Goal: Information Seeking & Learning: Learn about a topic

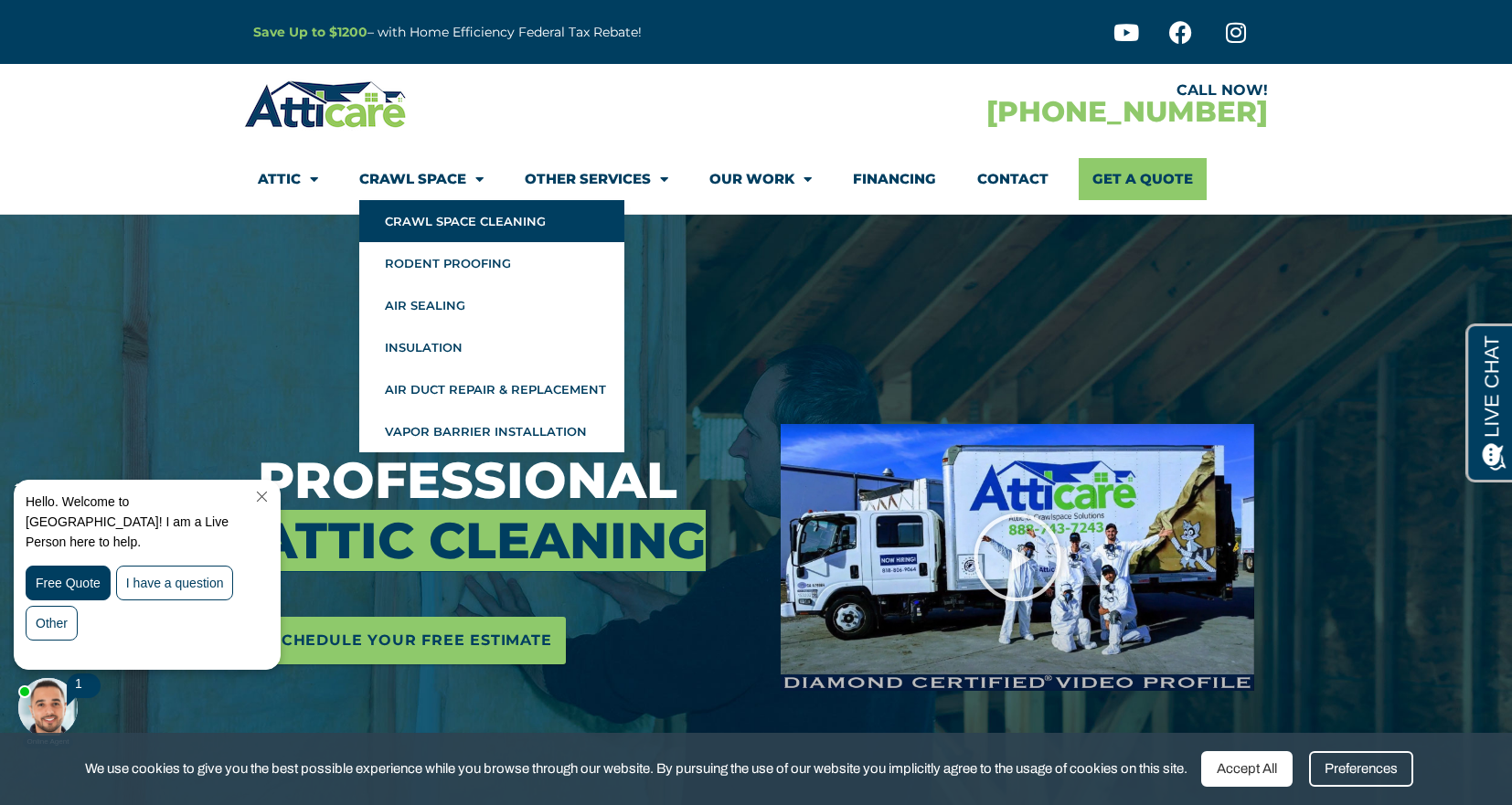
click at [439, 222] on link "Crawl Space Cleaning" at bounding box center [491, 221] width 265 height 42
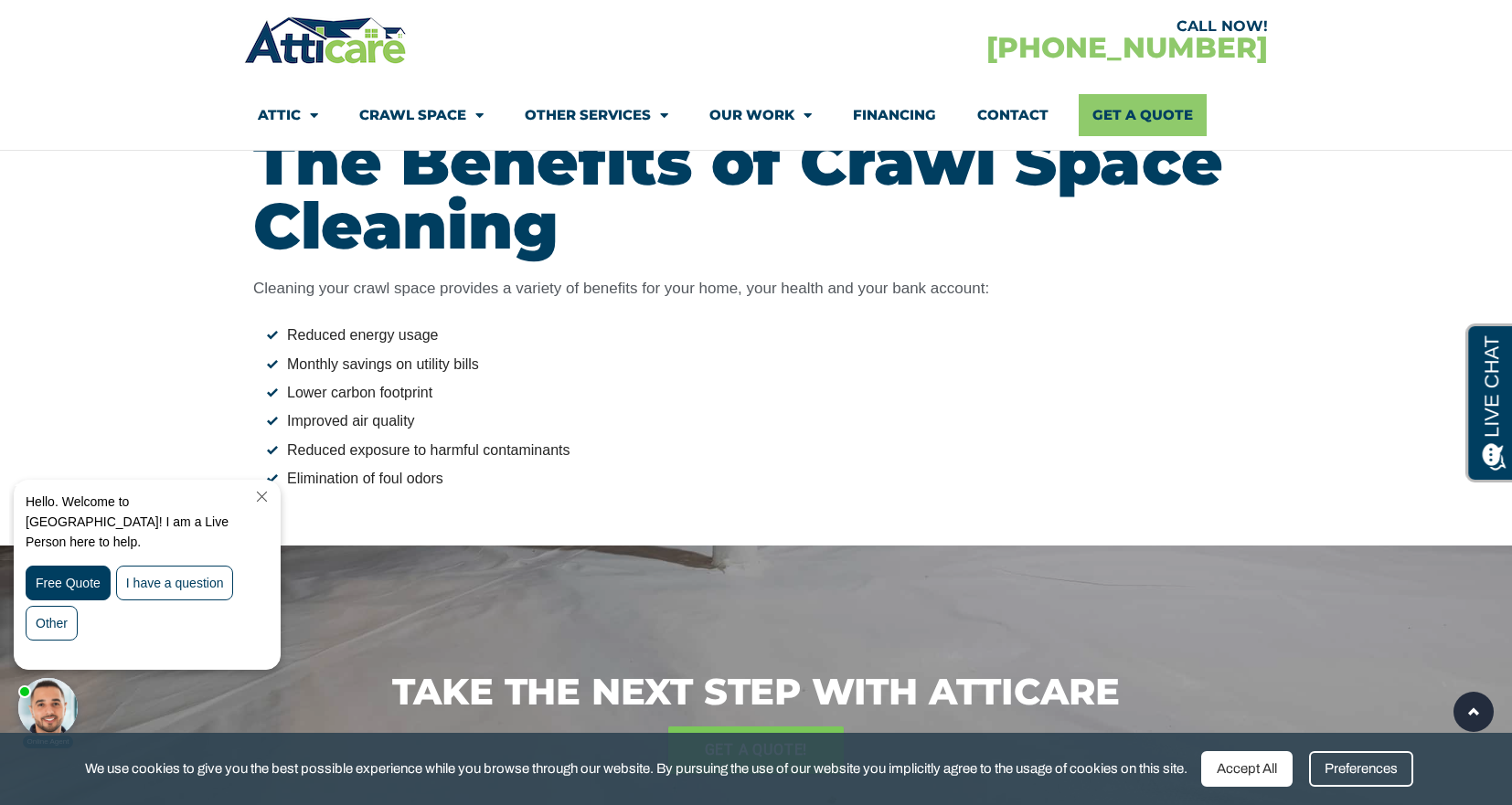
scroll to position [1632, 0]
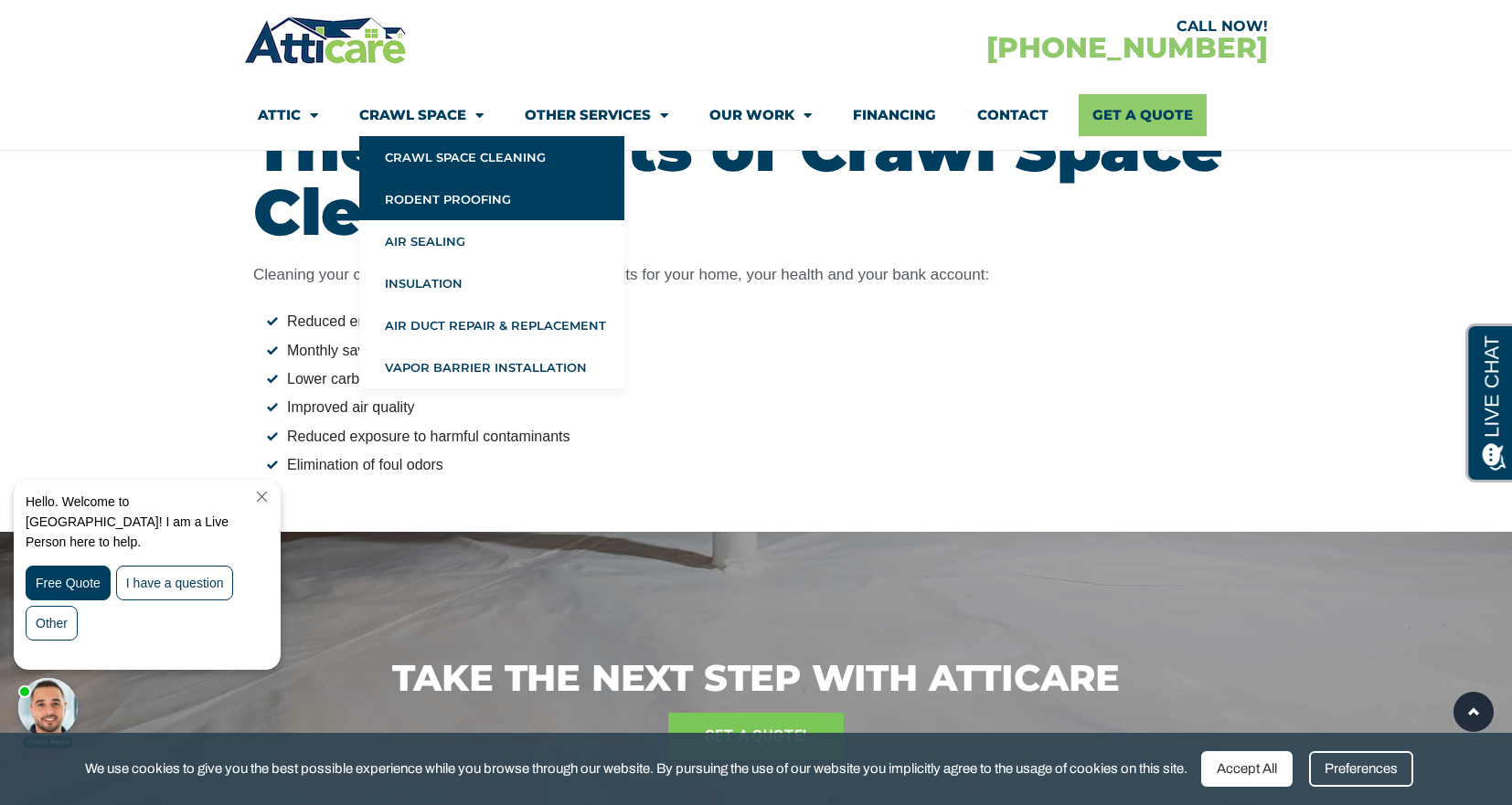
click at [462, 191] on link "Rodent Proofing" at bounding box center [491, 199] width 265 height 42
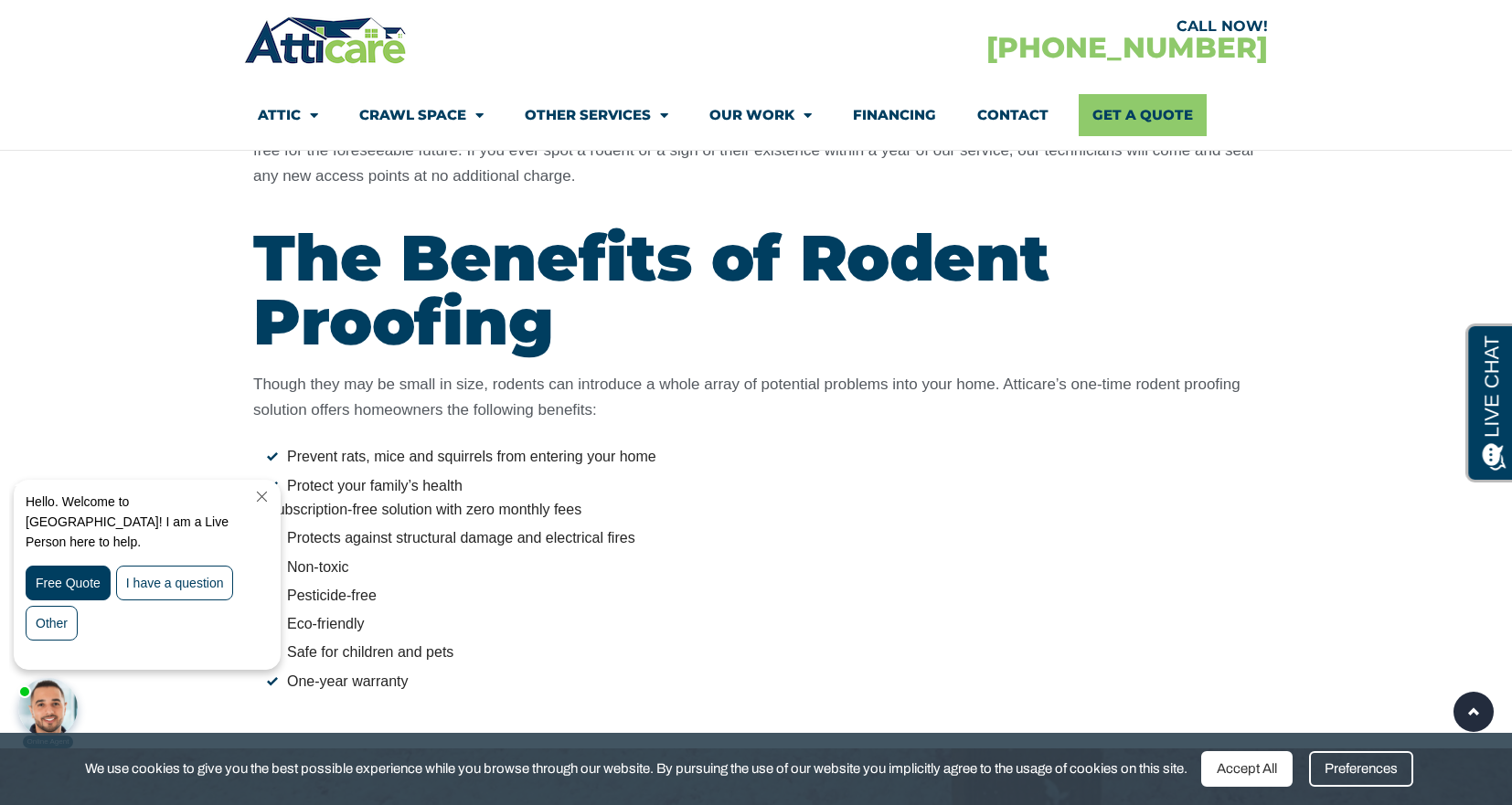
scroll to position [2481, 0]
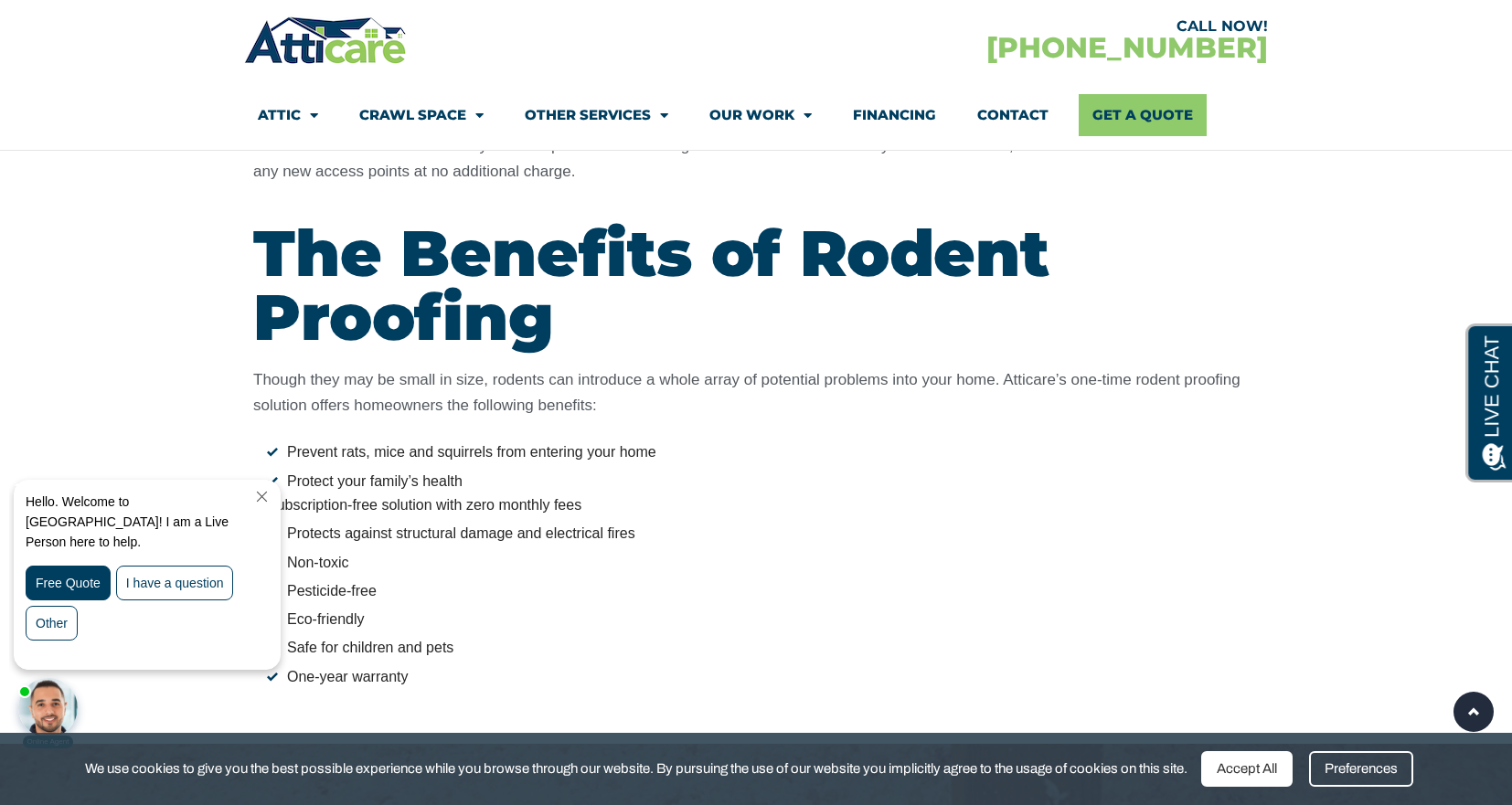
click at [273, 498] on link "Close Chat" at bounding box center [260, 497] width 25 height 14
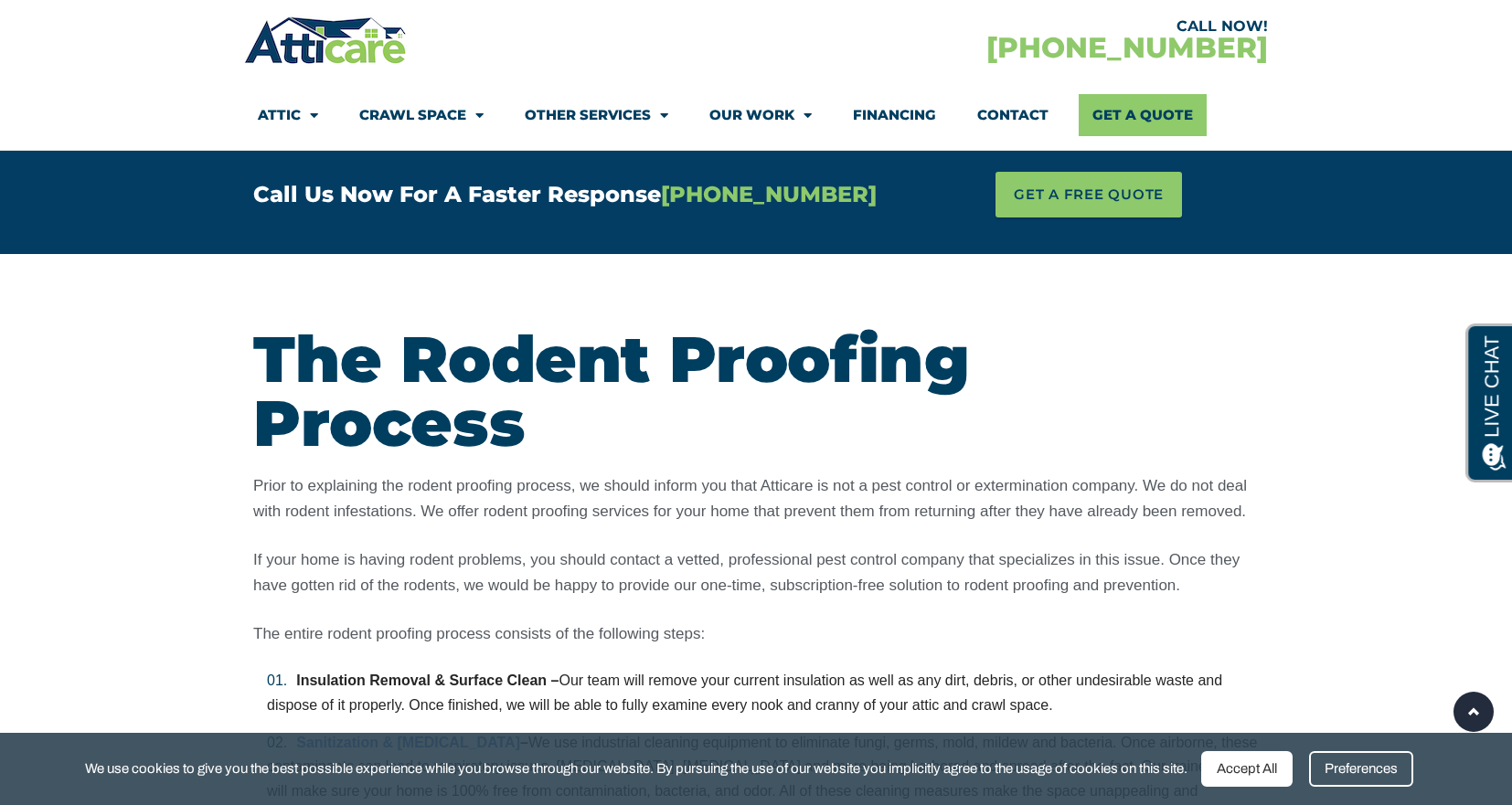
scroll to position [0, 0]
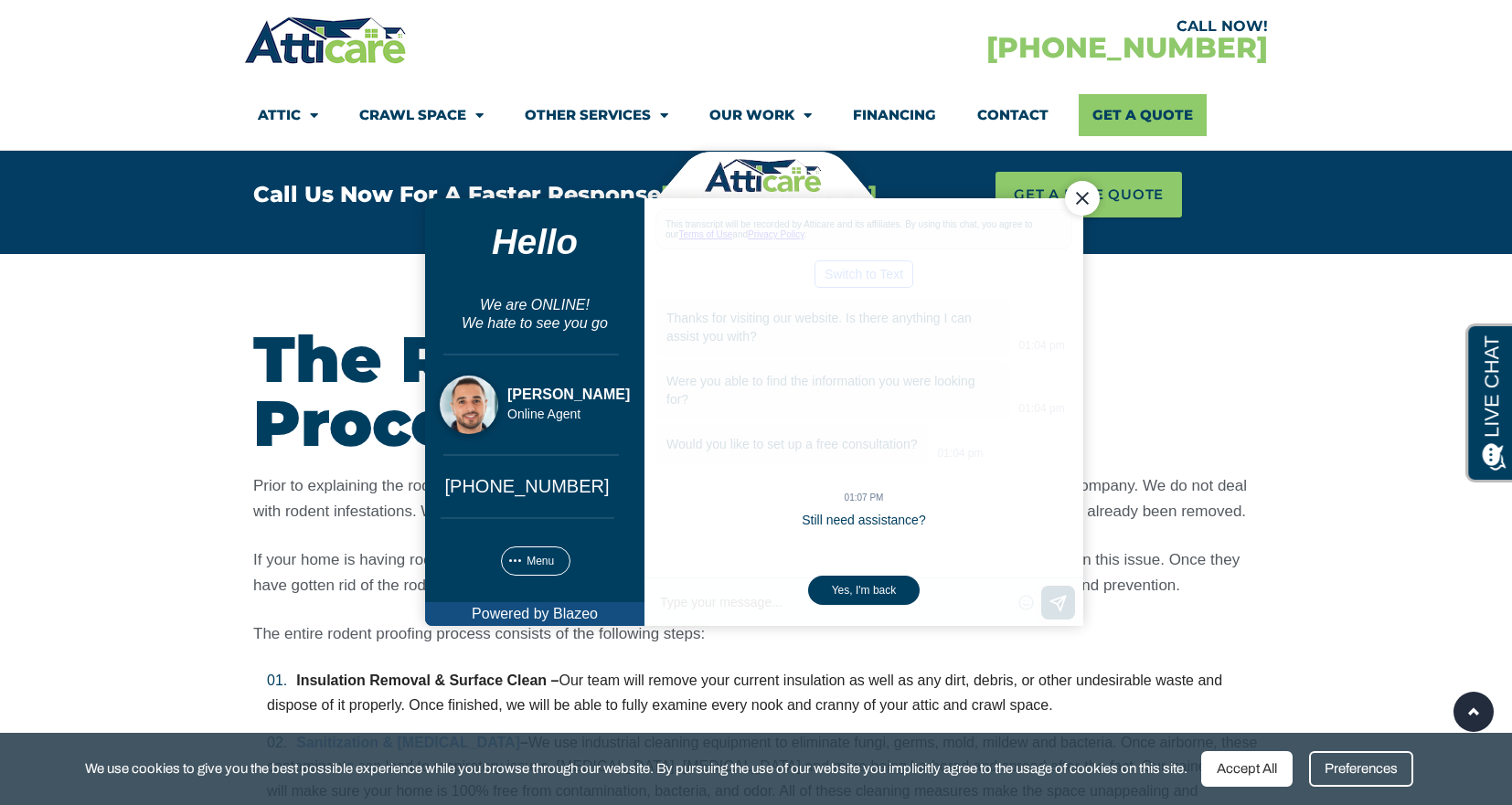
click at [1087, 195] on div "Close Chat" at bounding box center [1081, 197] width 34 height 34
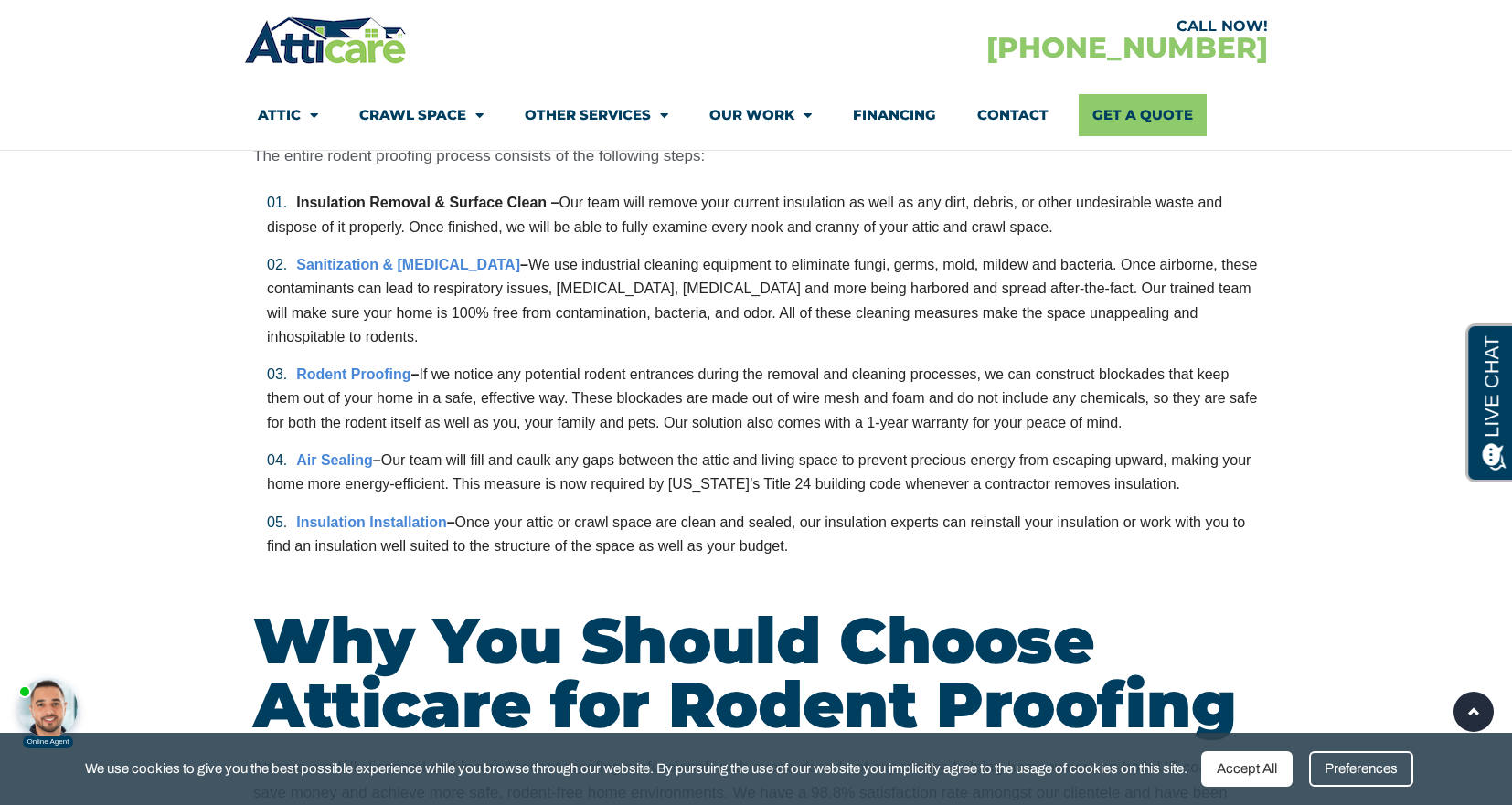
scroll to position [4441, 0]
